Goal: Find specific page/section: Find specific page/section

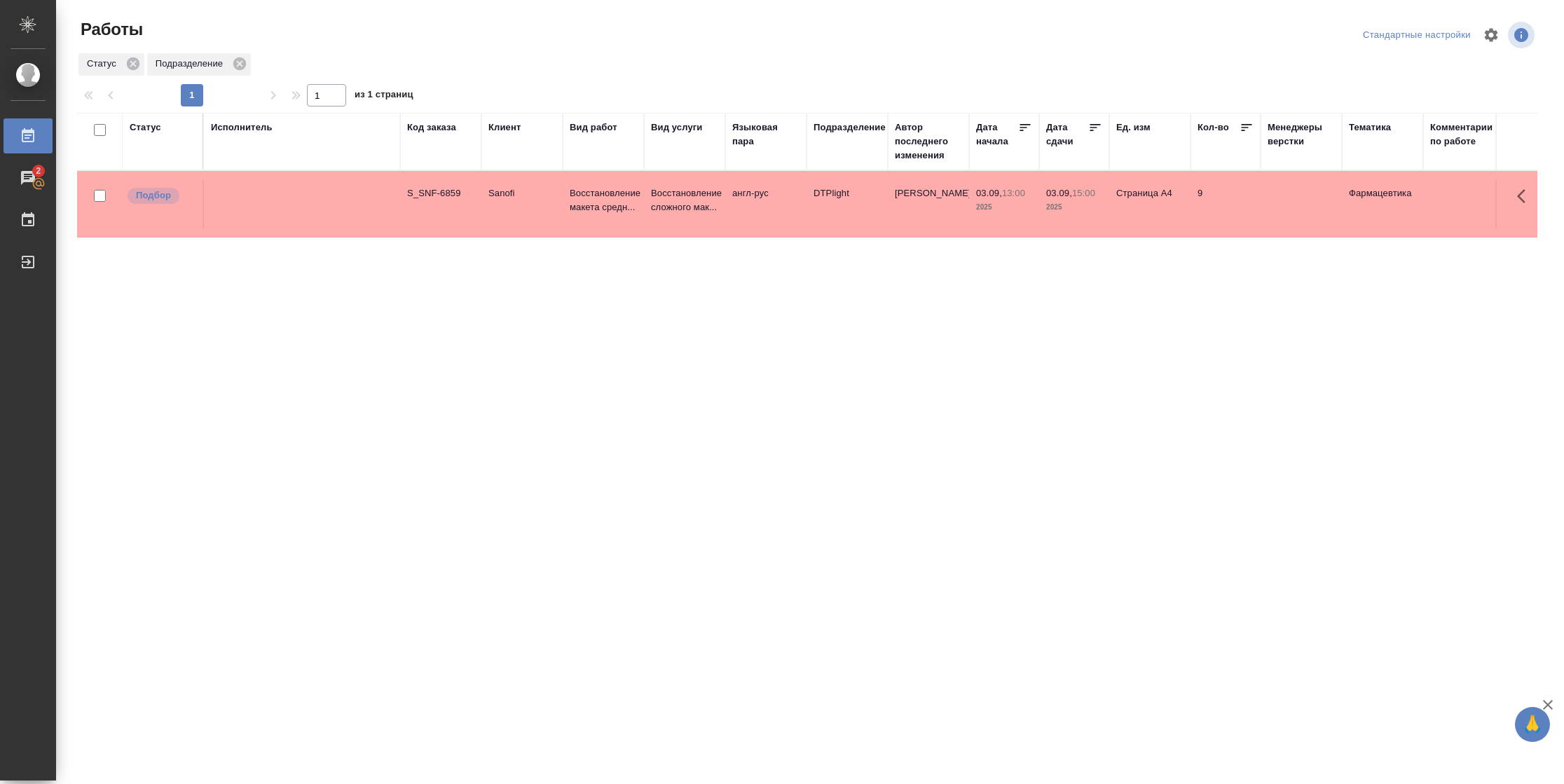
click at [941, 206] on td "[PERSON_NAME]" at bounding box center [928, 204] width 82 height 49
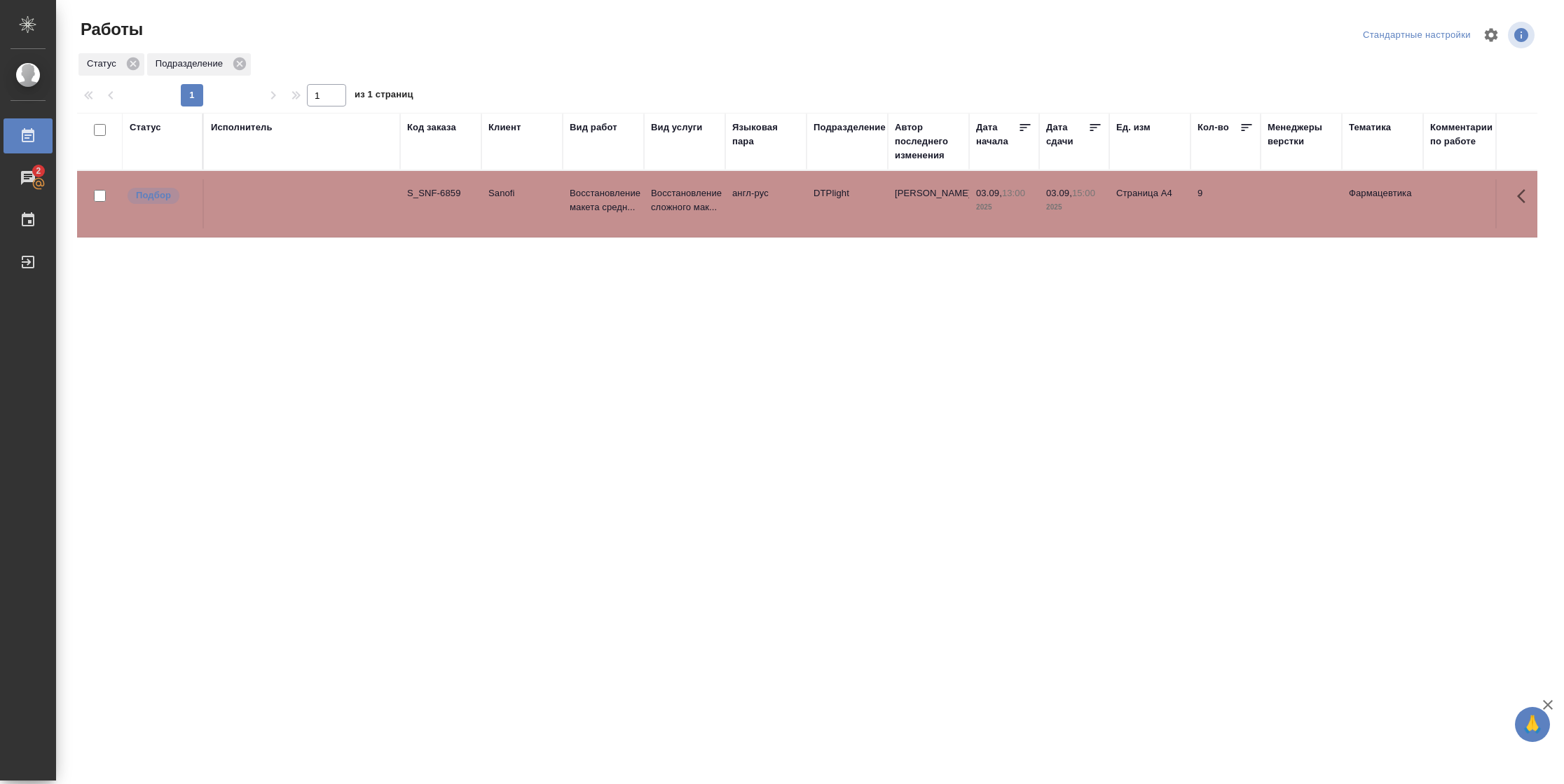
click at [941, 206] on td "[PERSON_NAME]" at bounding box center [928, 204] width 82 height 49
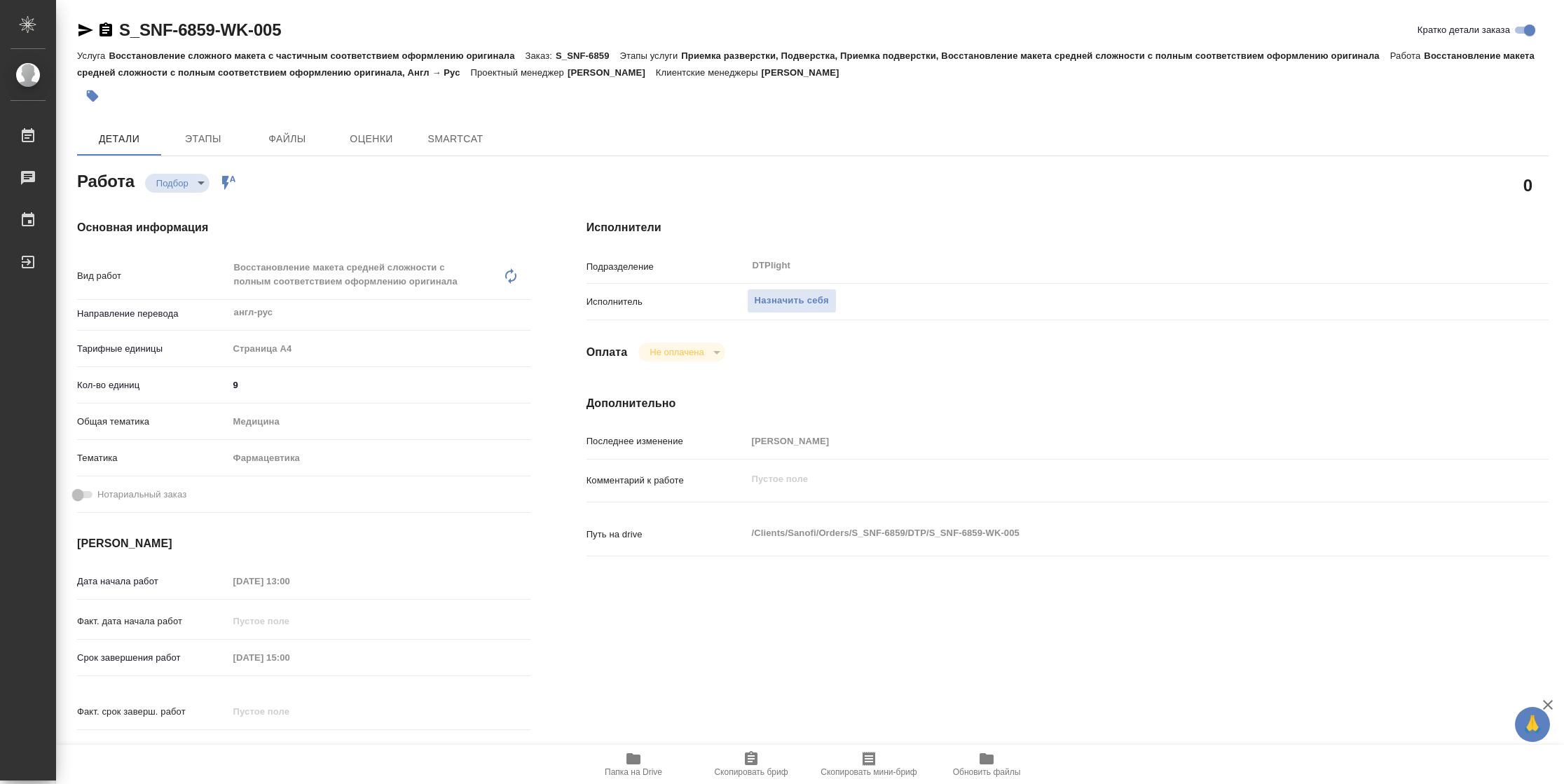
type textarea "x"
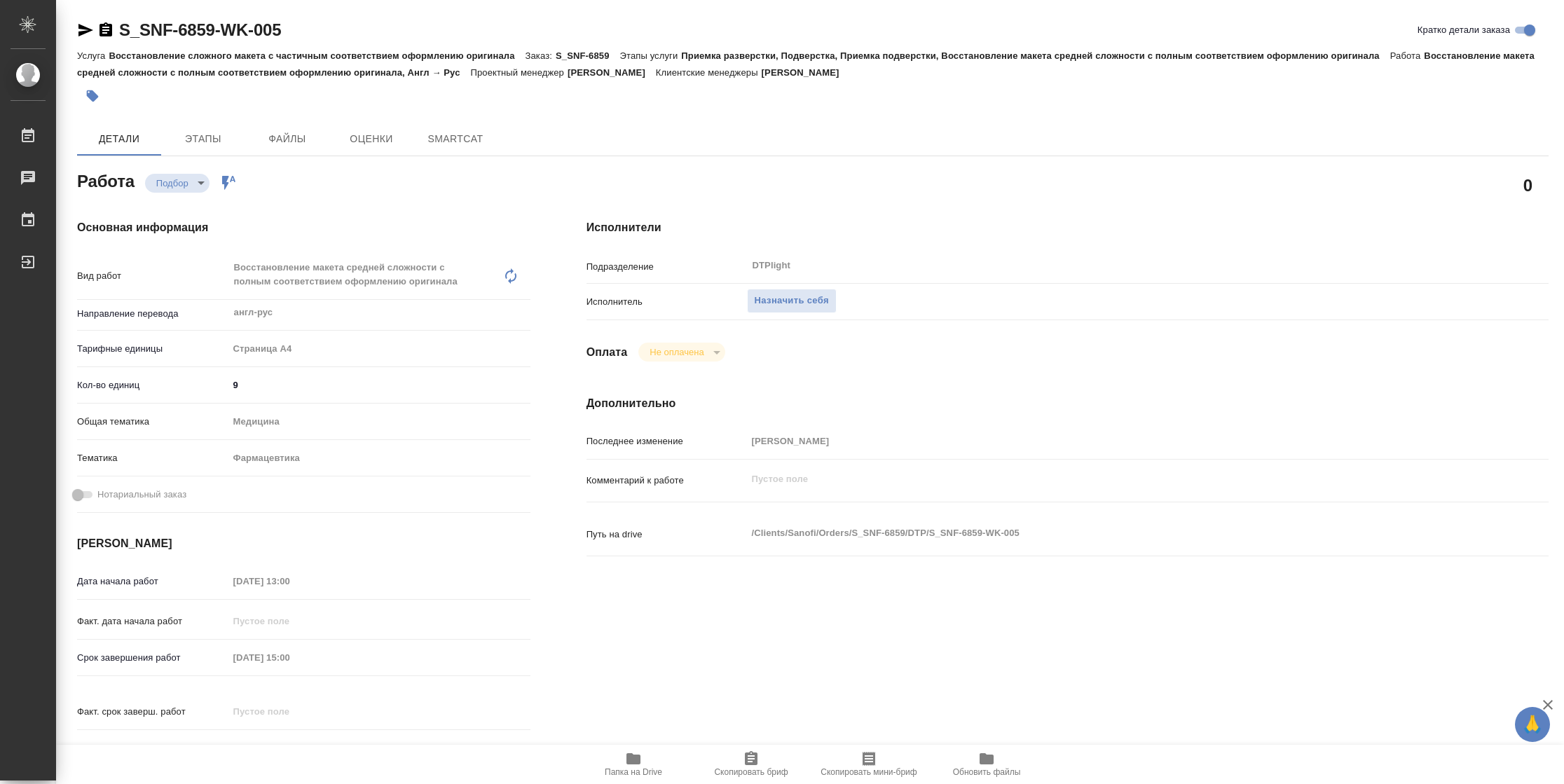
type textarea "x"
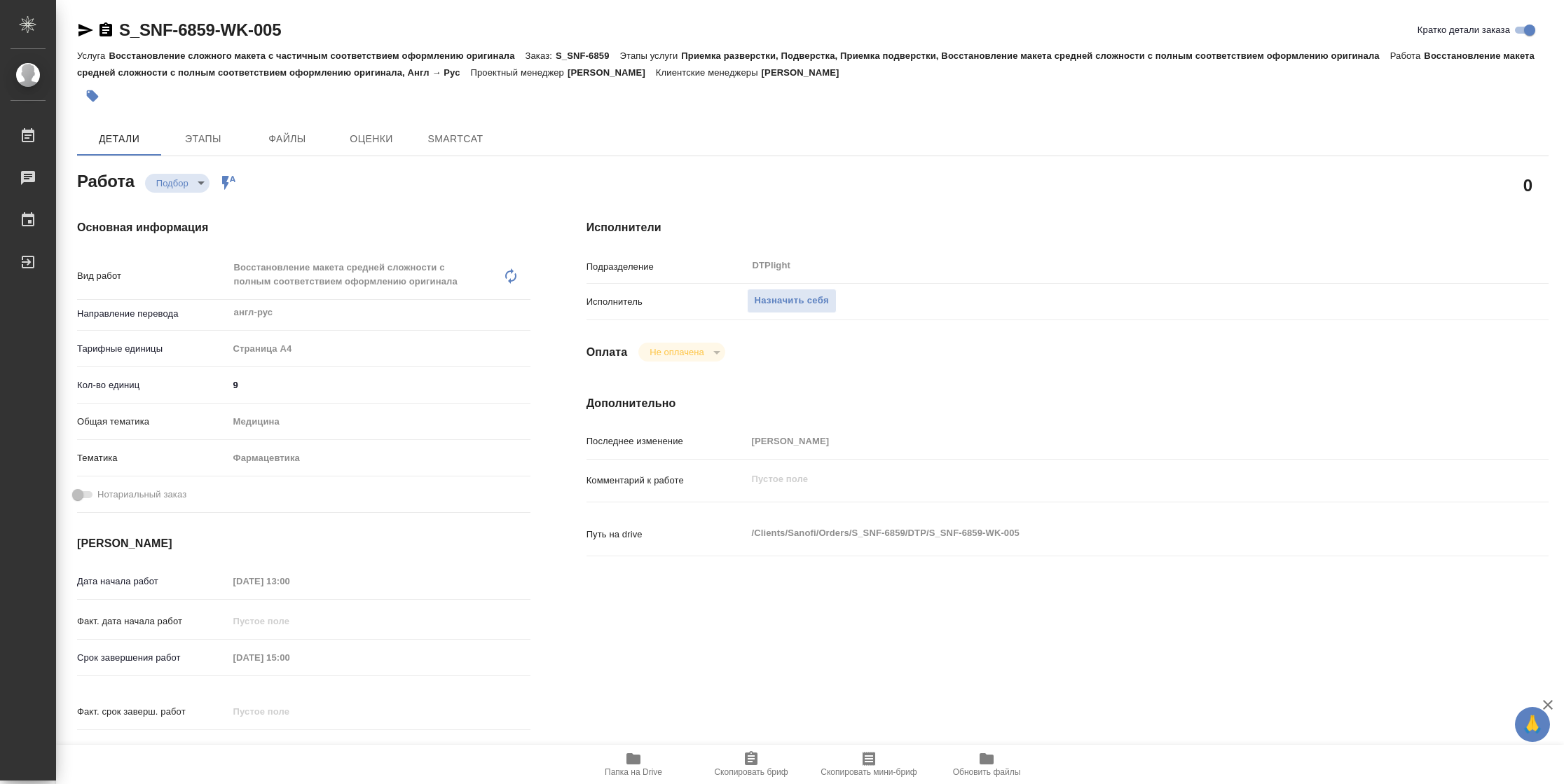
type textarea "x"
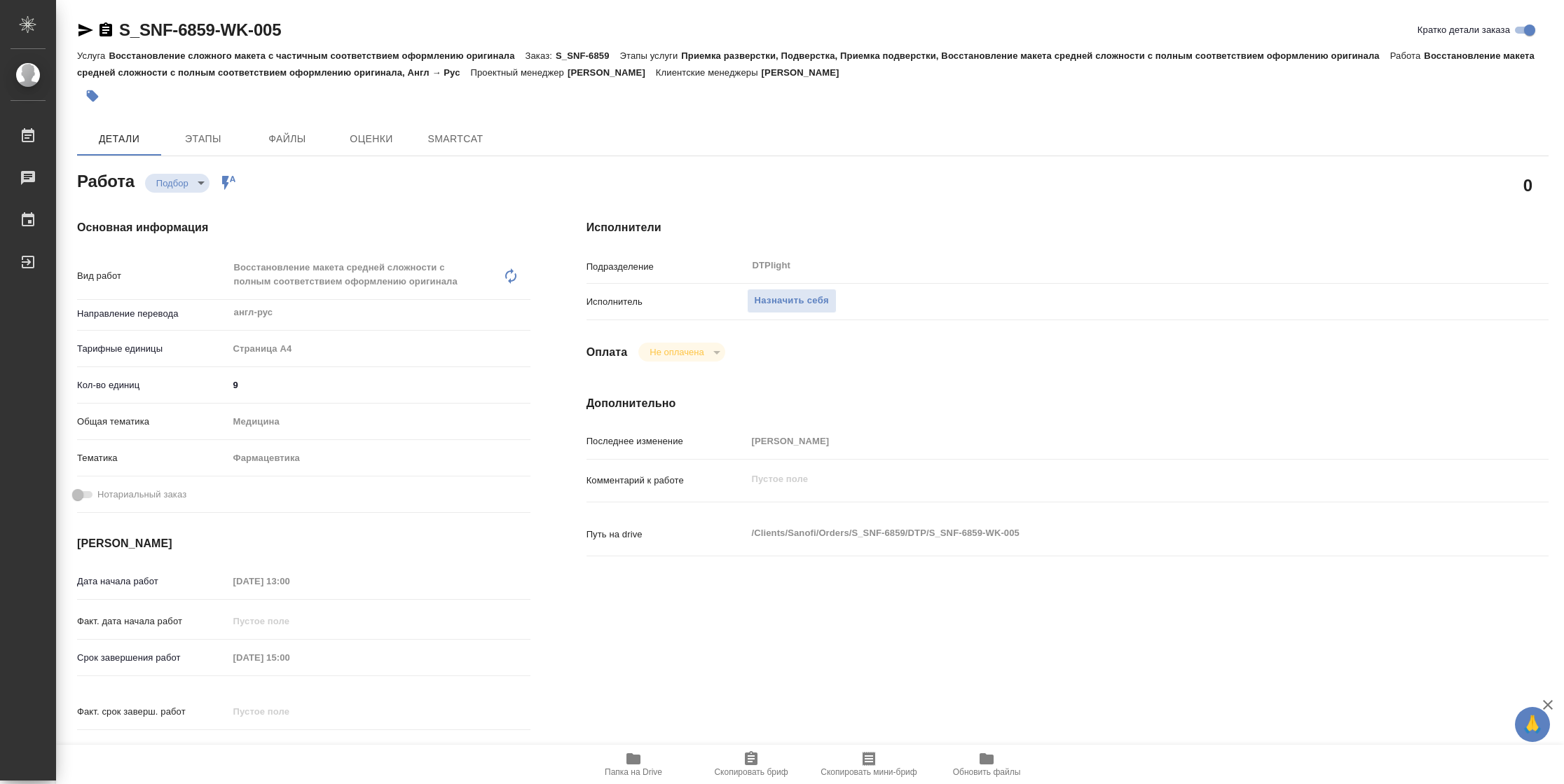
type textarea "x"
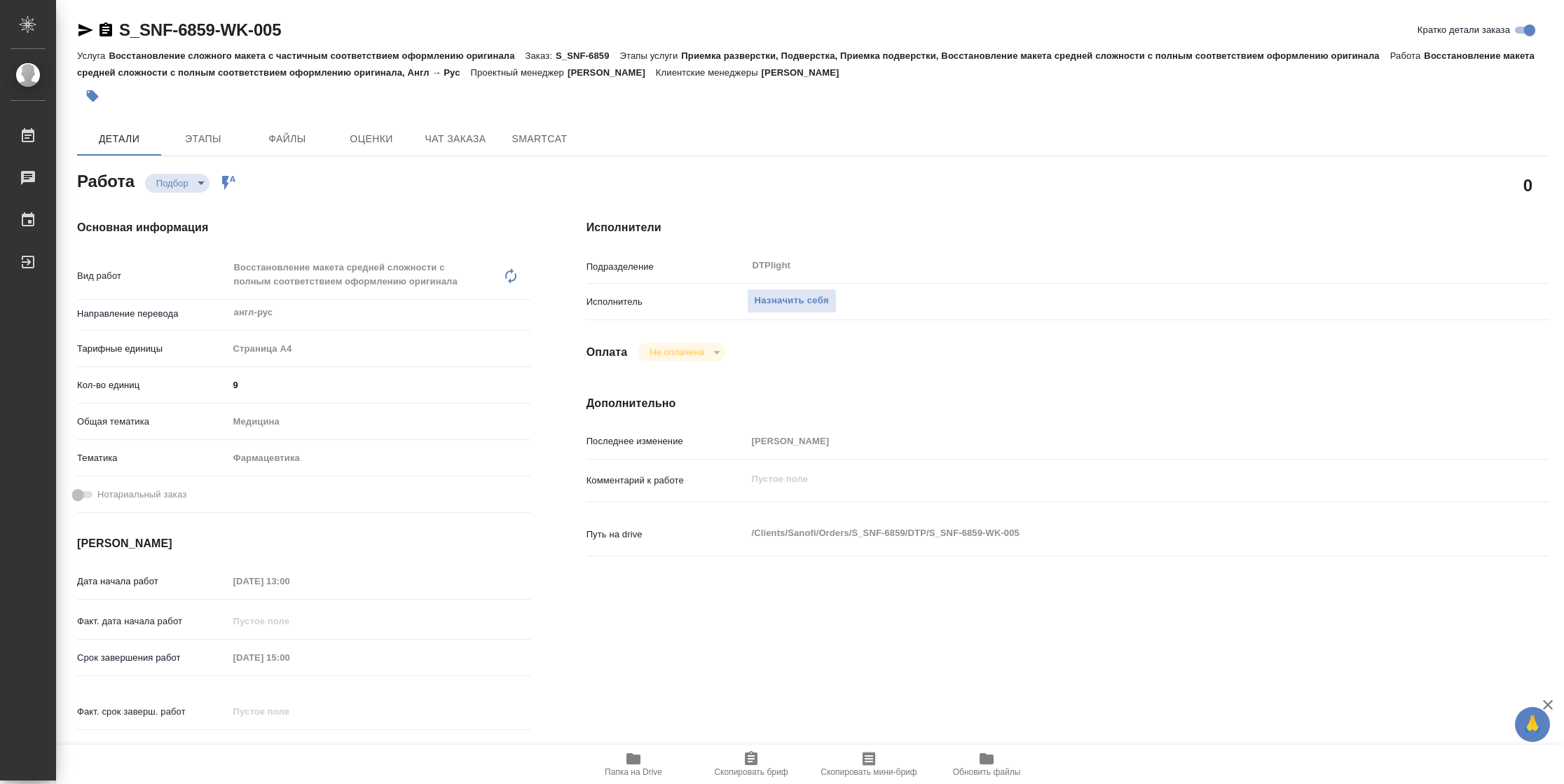
type textarea "x"
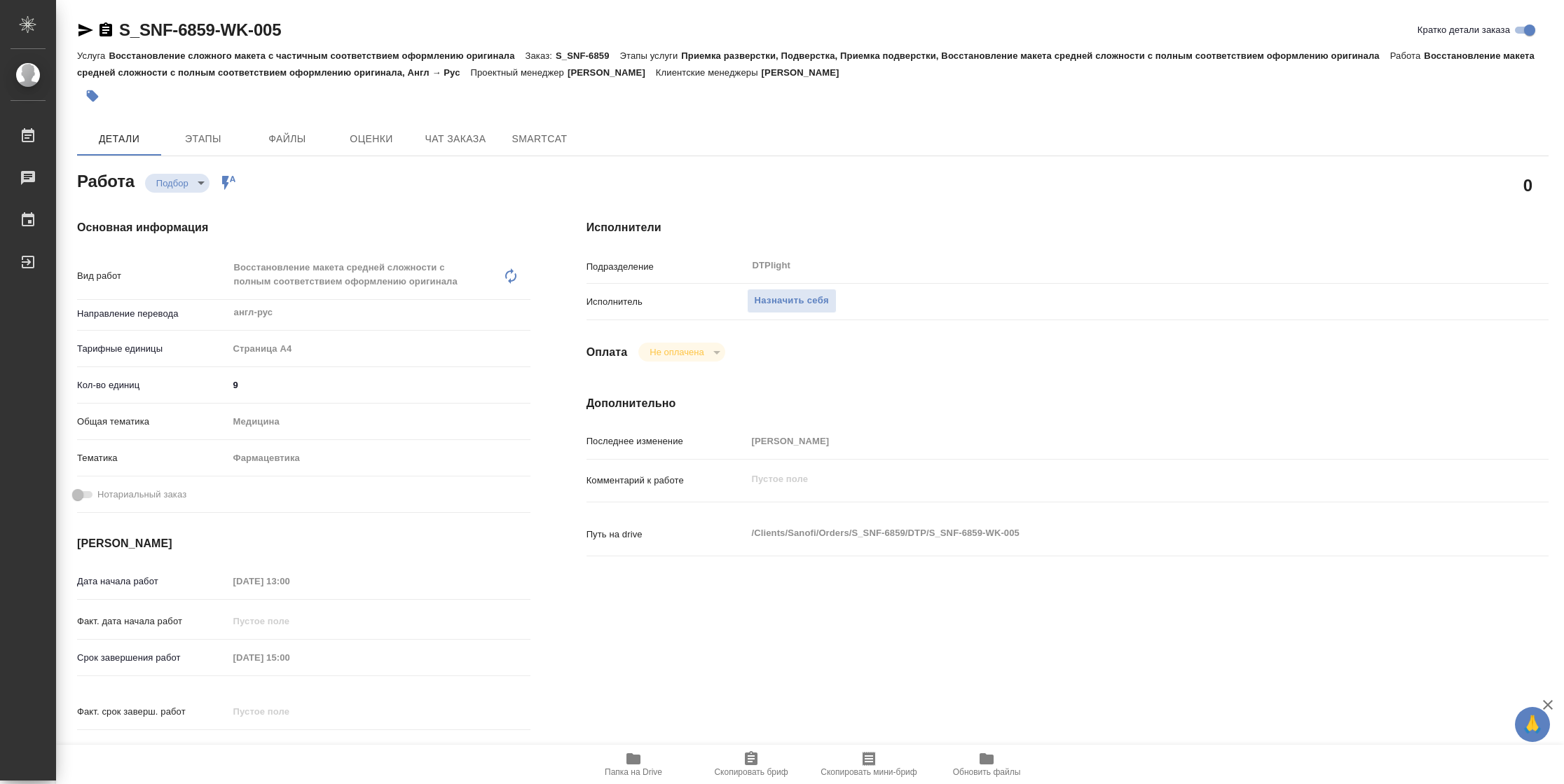
type textarea "x"
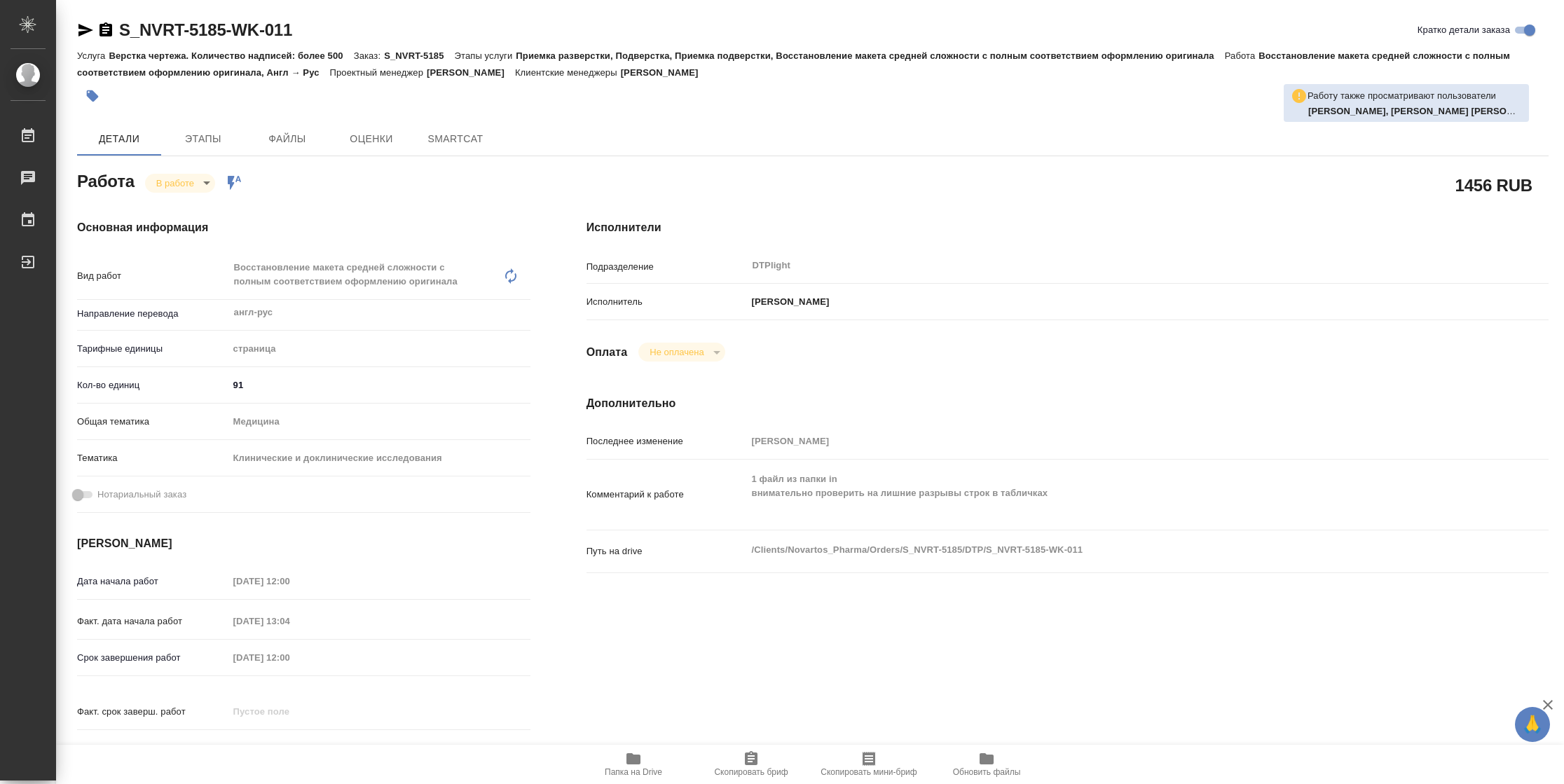
type textarea "x"
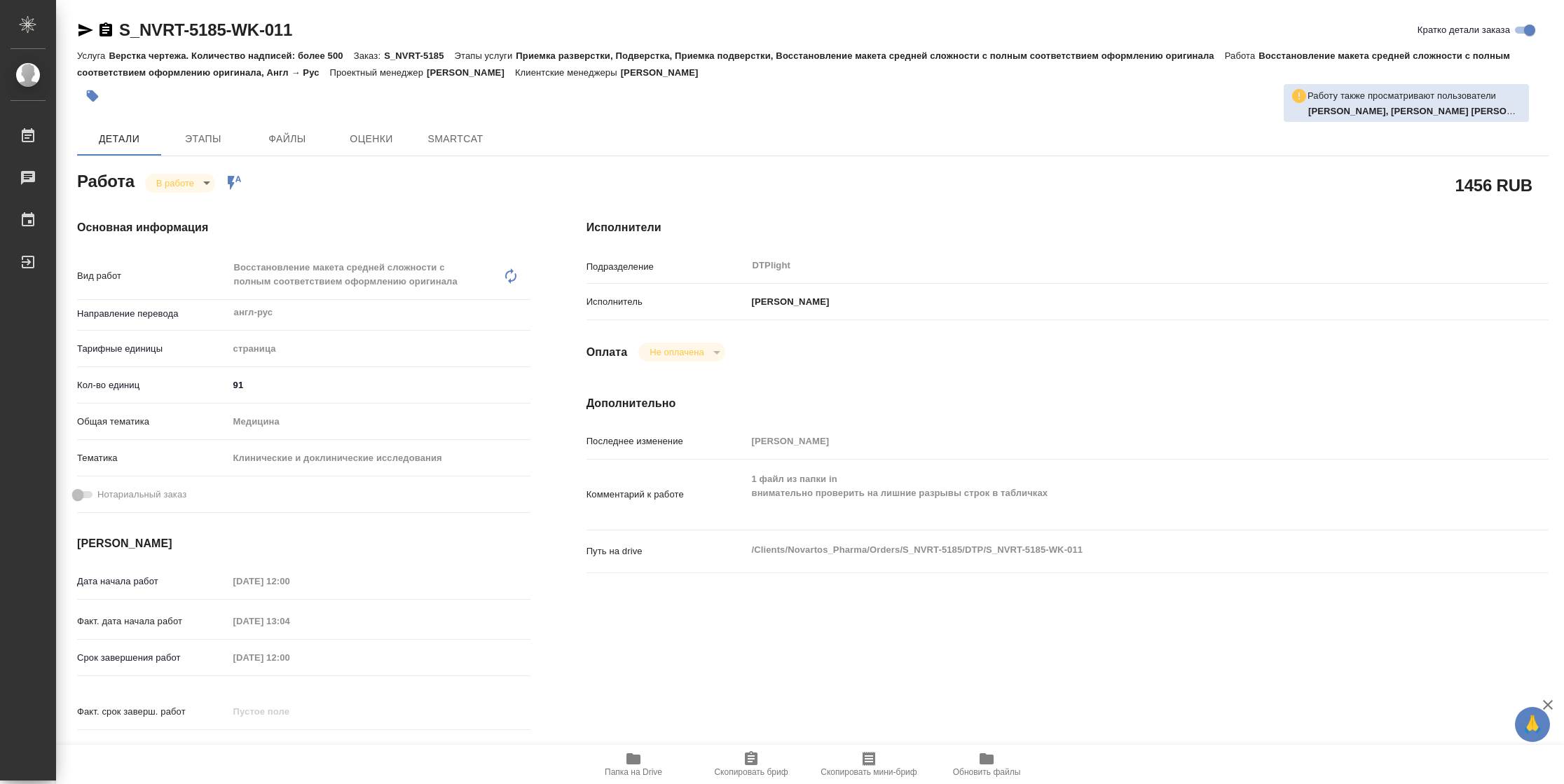
type textarea "x"
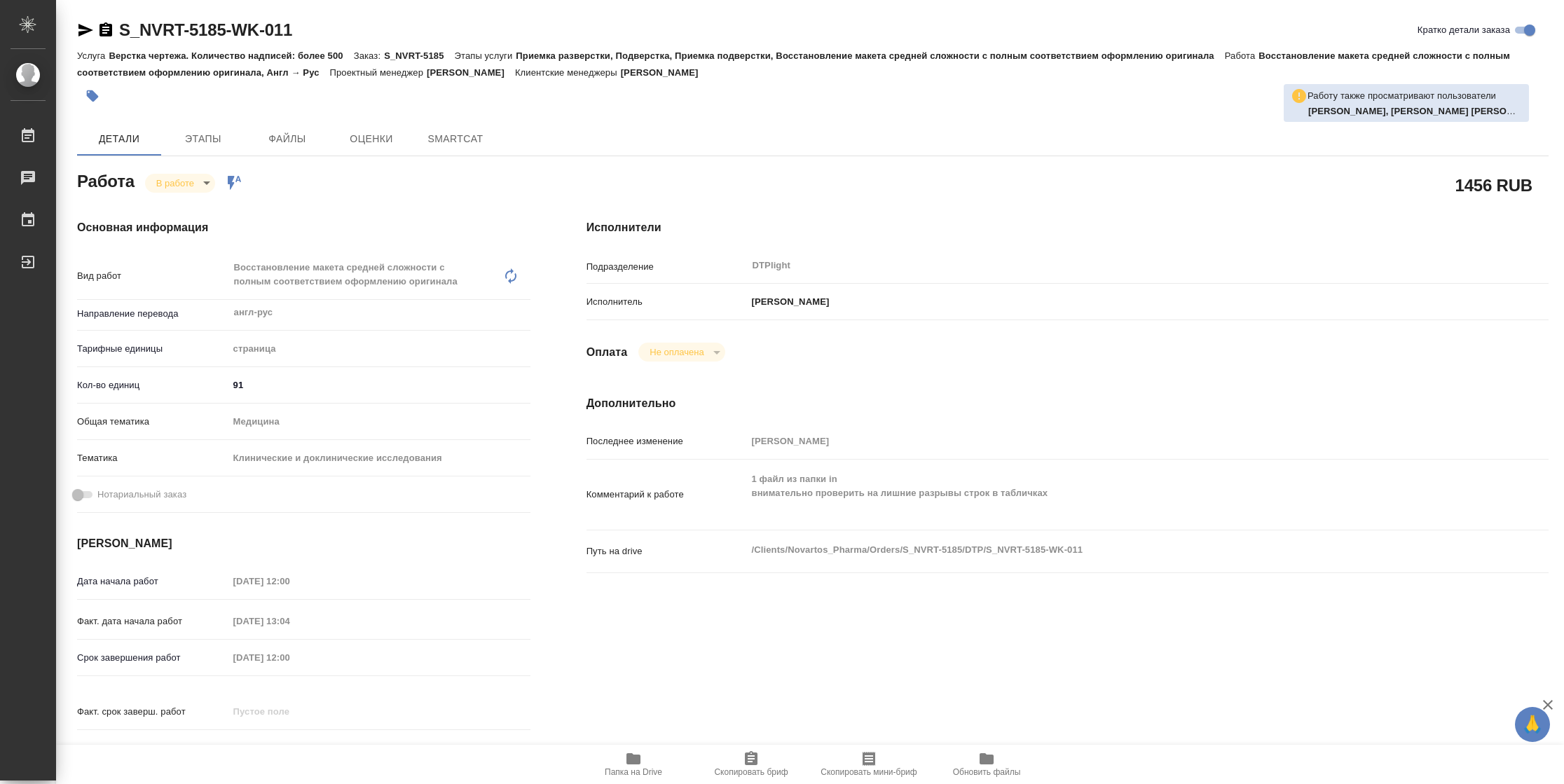
type textarea "x"
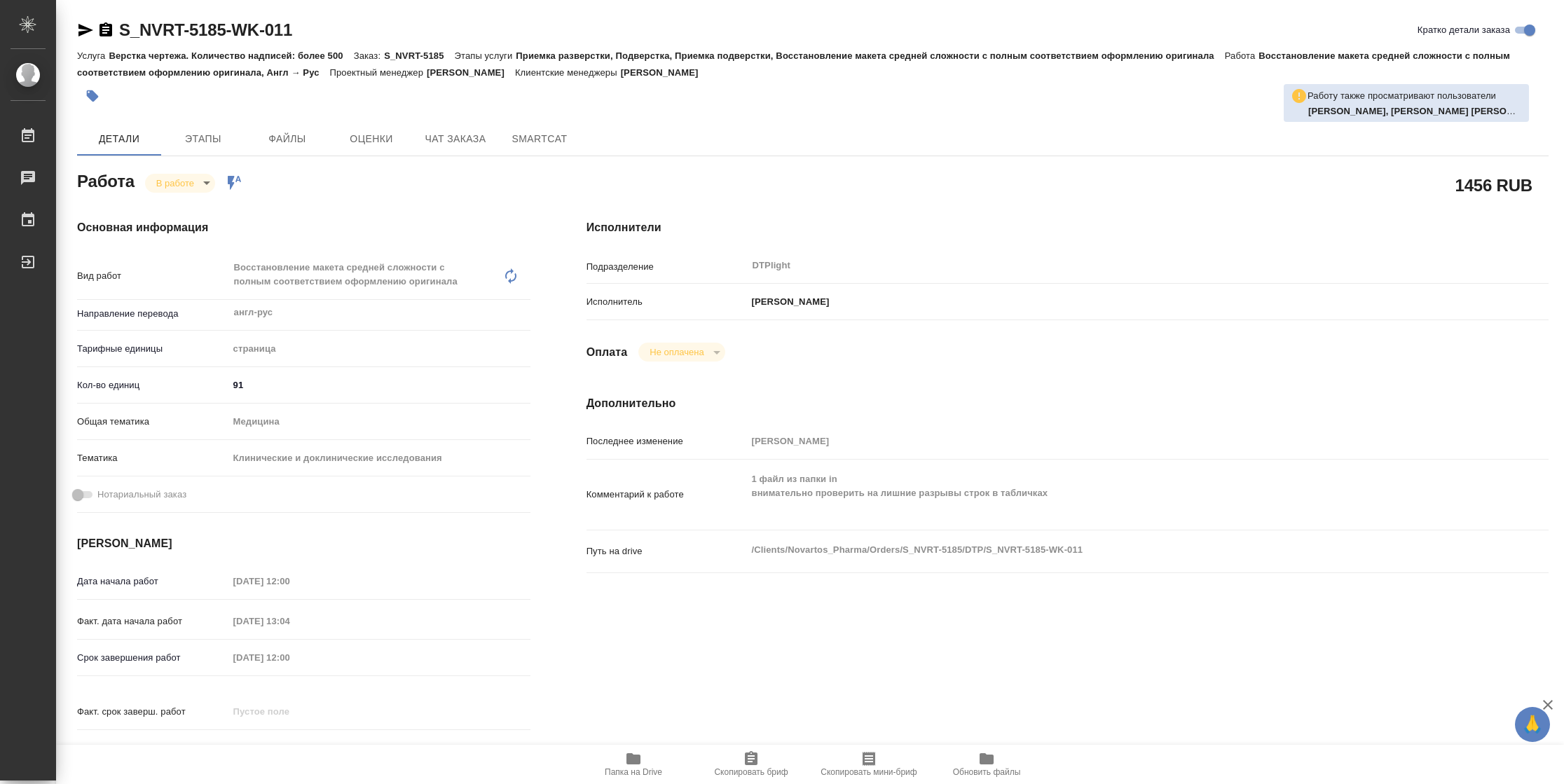
type textarea "x"
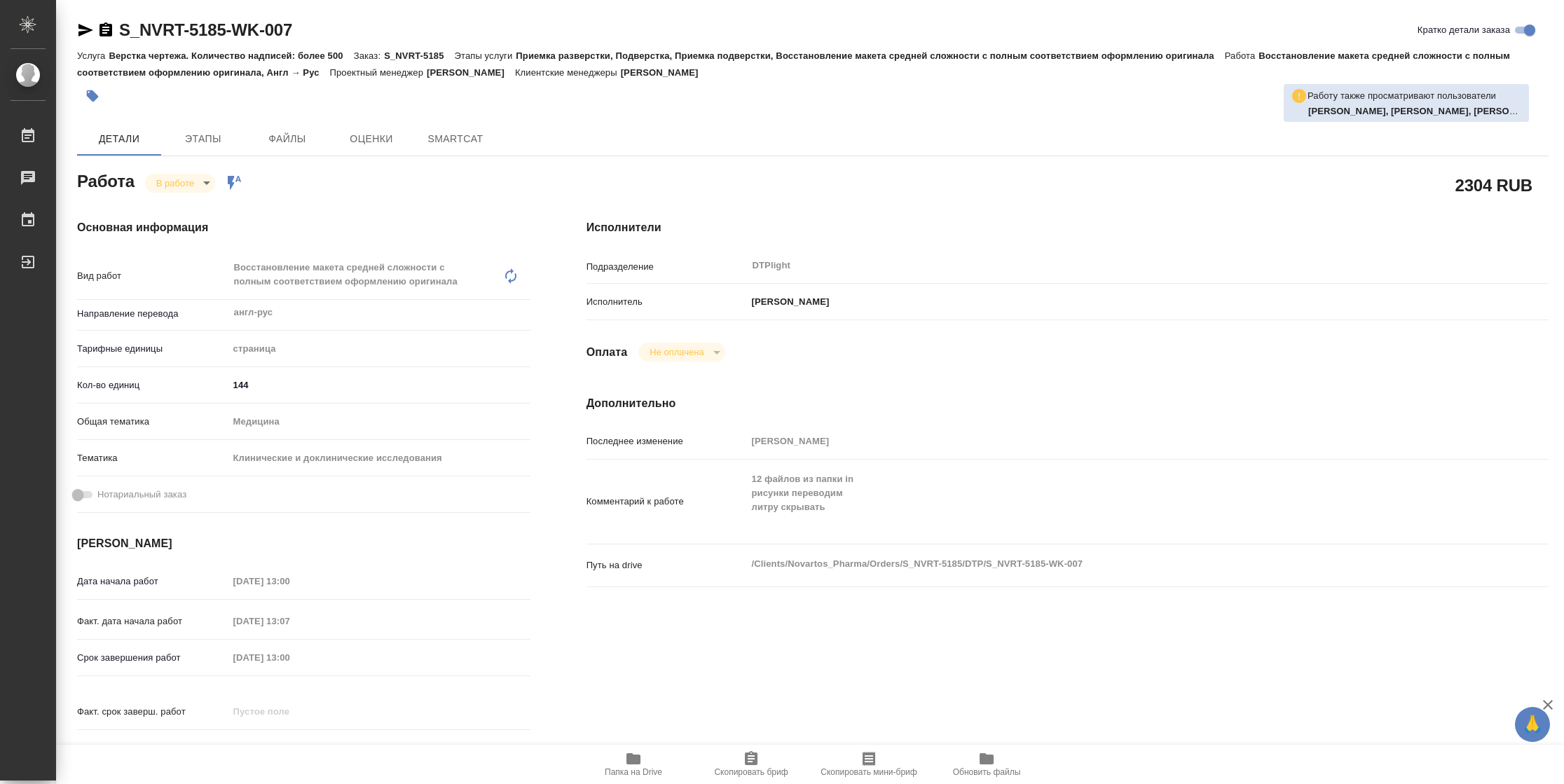
type textarea "x"
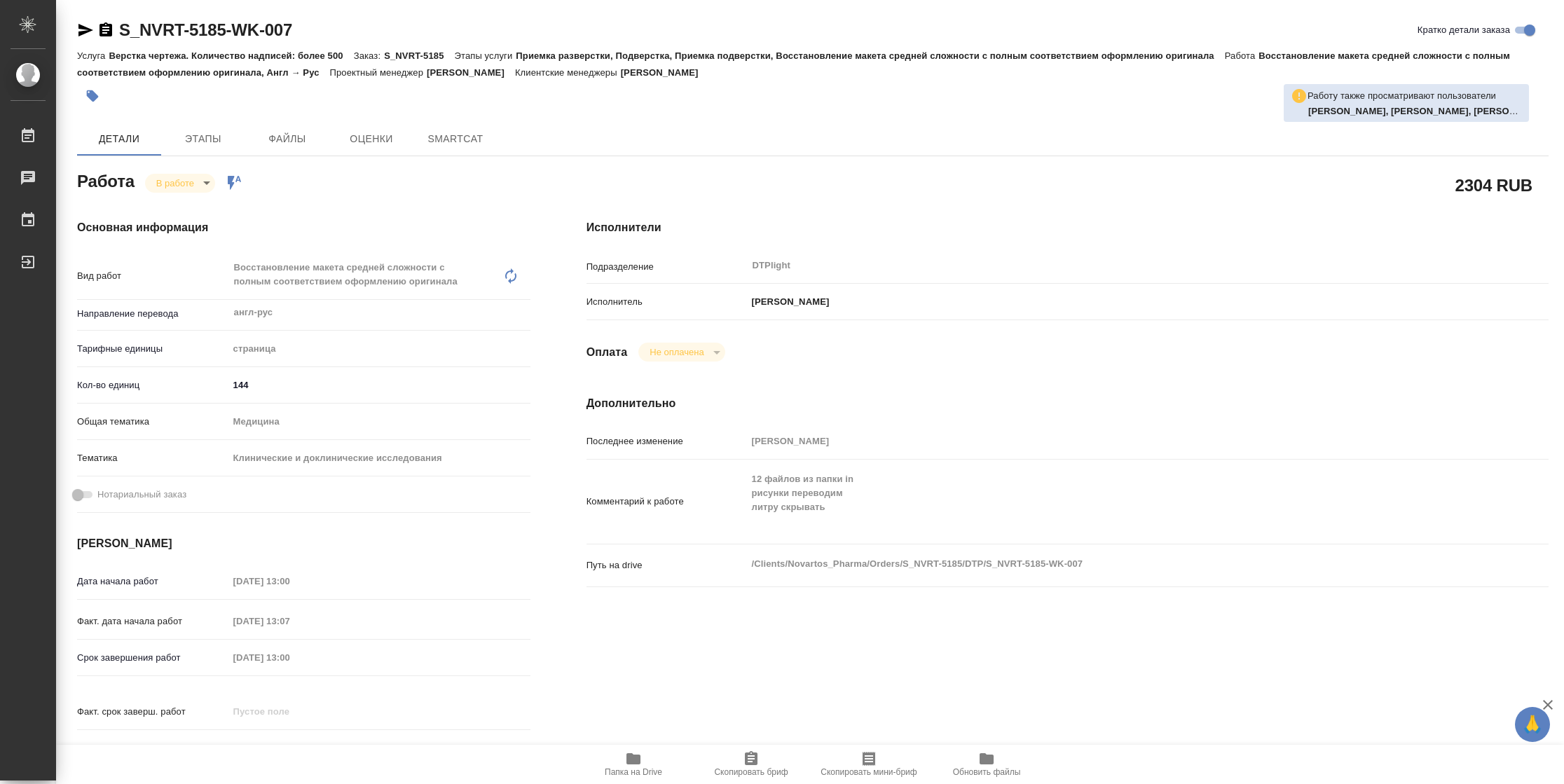
type textarea "x"
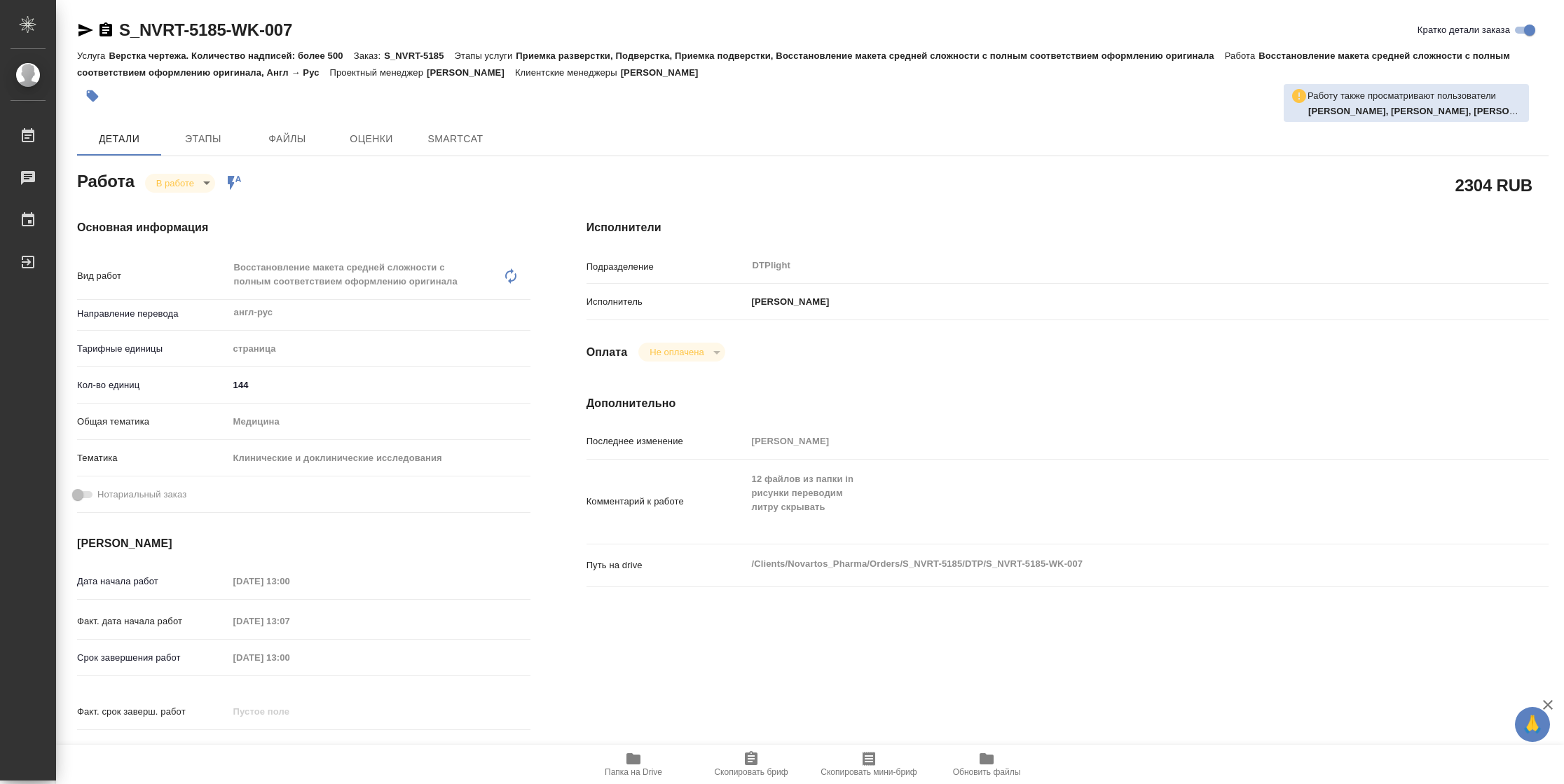
type textarea "x"
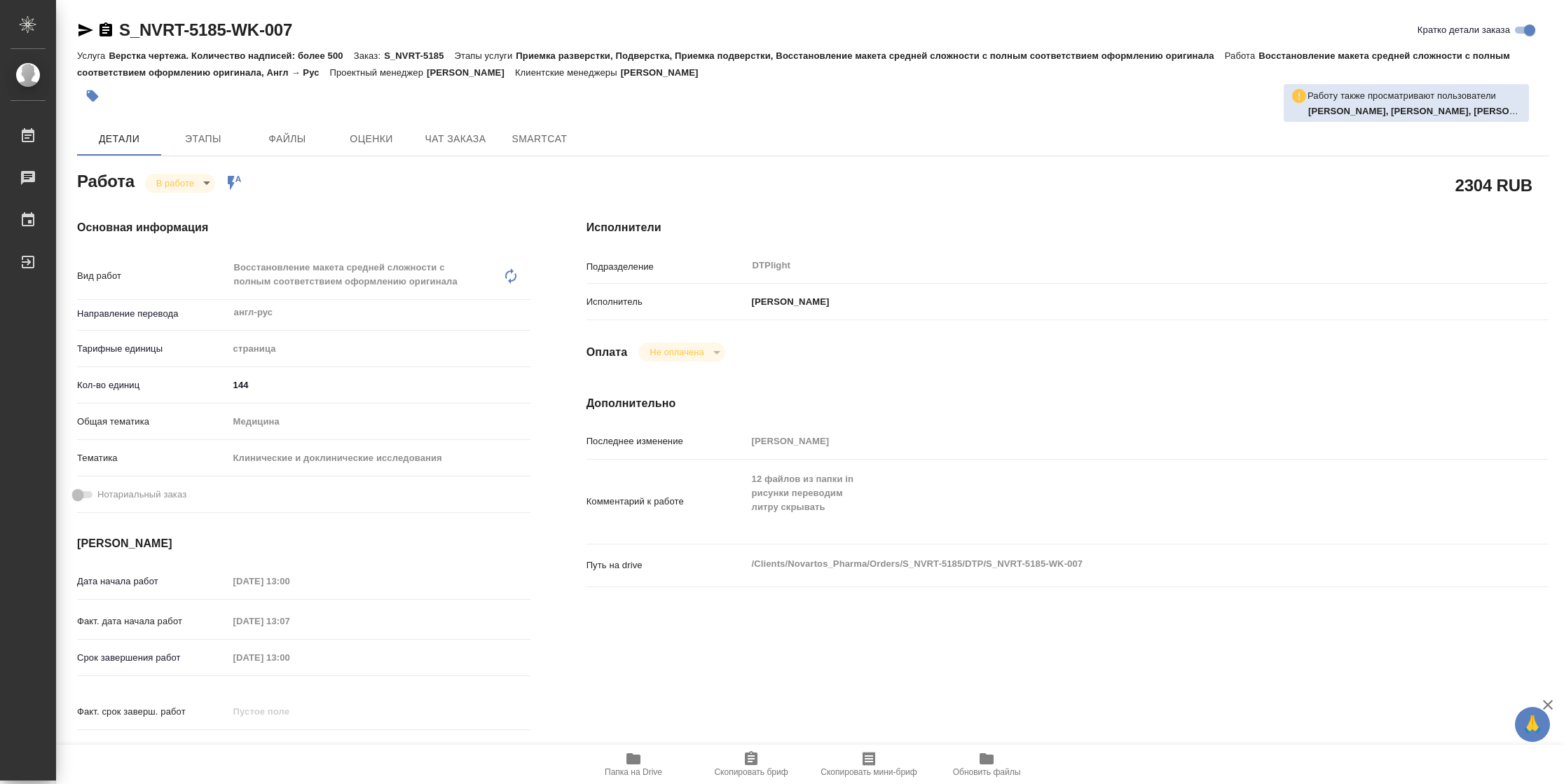
type textarea "x"
